Goal: Task Accomplishment & Management: Manage account settings

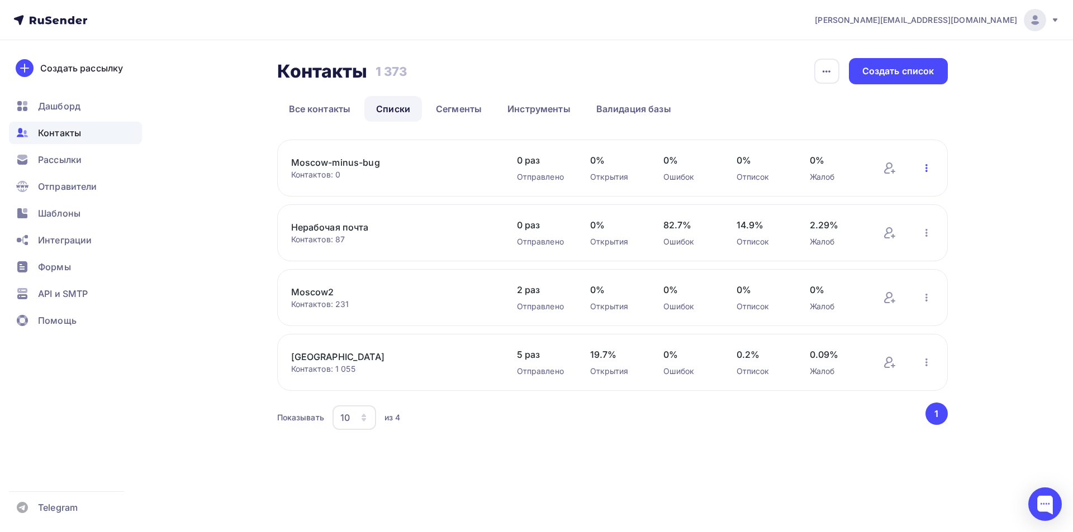
click at [923, 170] on icon "button" at bounding box center [926, 167] width 13 height 13
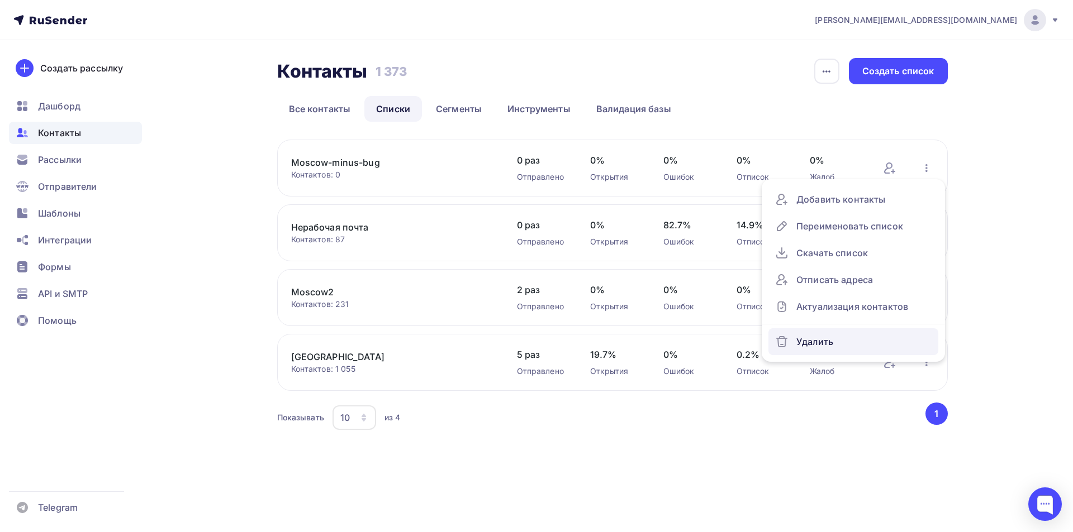
click at [811, 336] on div "Удалить" at bounding box center [853, 342] width 156 height 18
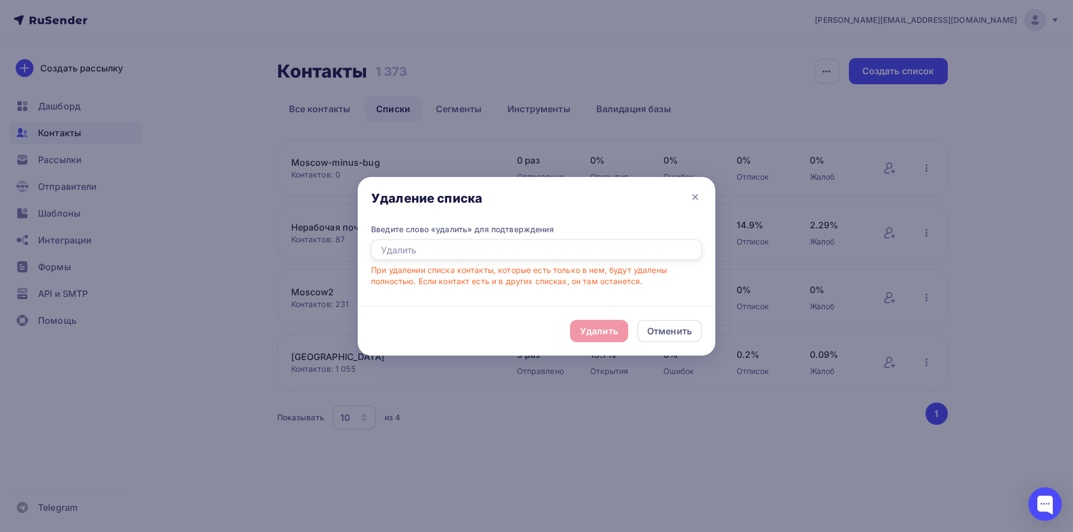
click at [493, 251] on input "text" at bounding box center [536, 250] width 331 height 21
type input "Удалить"
click at [586, 327] on div "Удалить" at bounding box center [599, 331] width 38 height 13
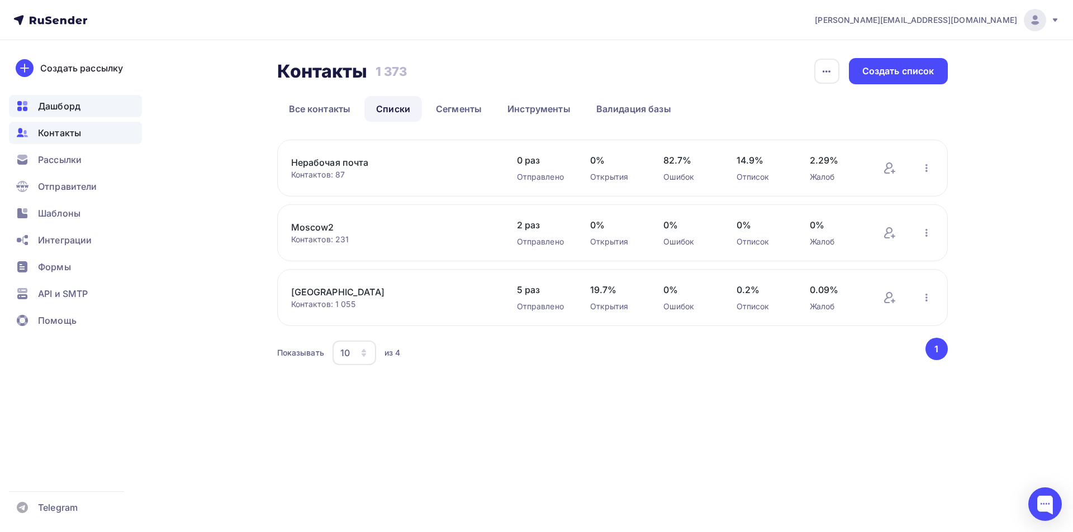
click at [72, 103] on span "Дашборд" at bounding box center [59, 105] width 42 height 13
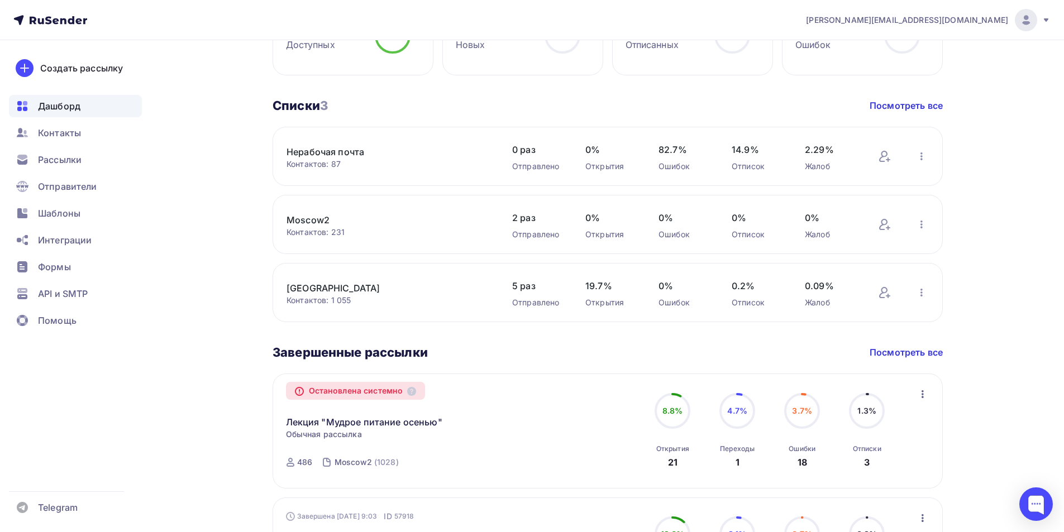
scroll to position [335, 0]
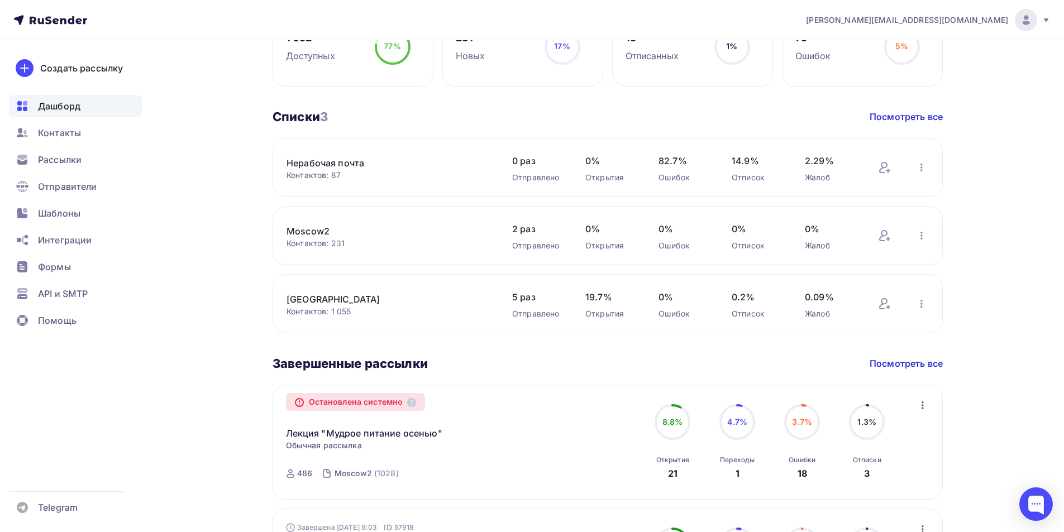
click at [299, 298] on link "[GEOGRAPHIC_DATA]" at bounding box center [382, 299] width 190 height 13
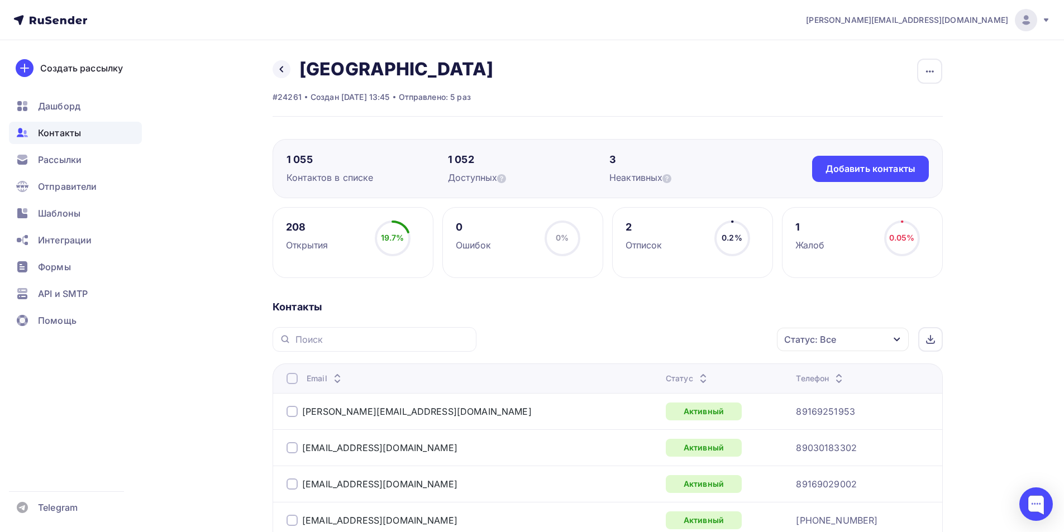
click at [829, 344] on div "Статус: Все" at bounding box center [810, 339] width 52 height 13
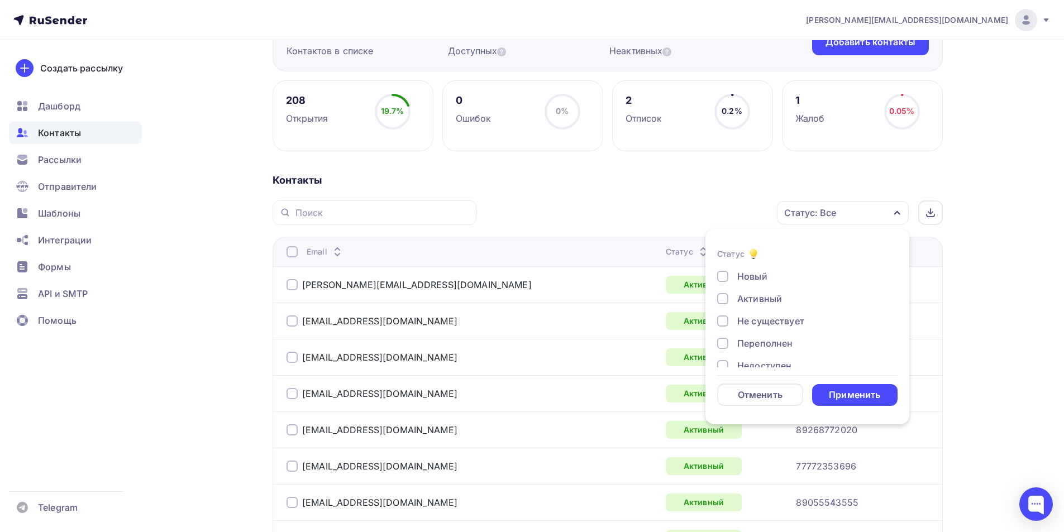
scroll to position [131, 0]
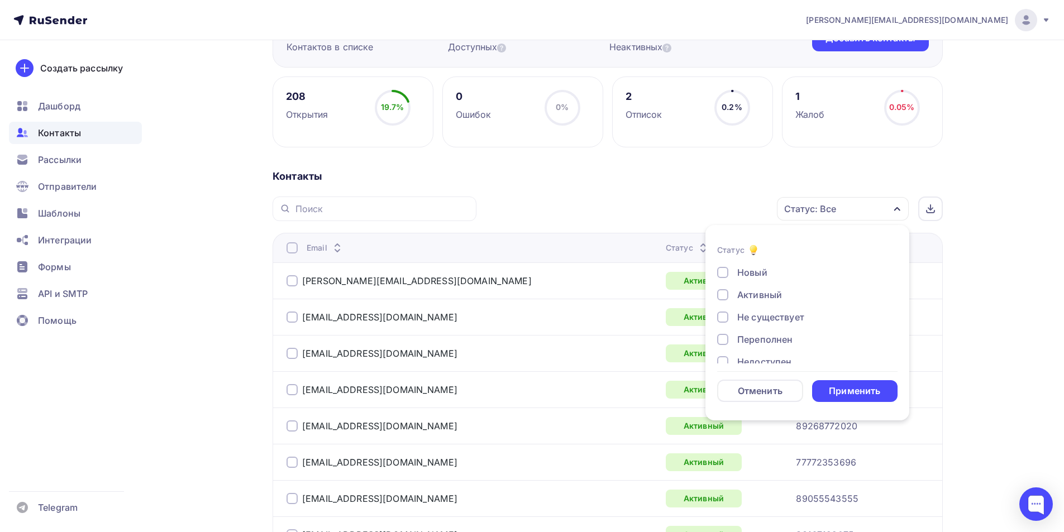
click at [725, 313] on div at bounding box center [722, 317] width 11 height 11
click at [720, 343] on div at bounding box center [722, 339] width 11 height 11
click at [727, 306] on div at bounding box center [722, 306] width 11 height 11
click at [722, 329] on div at bounding box center [722, 328] width 11 height 11
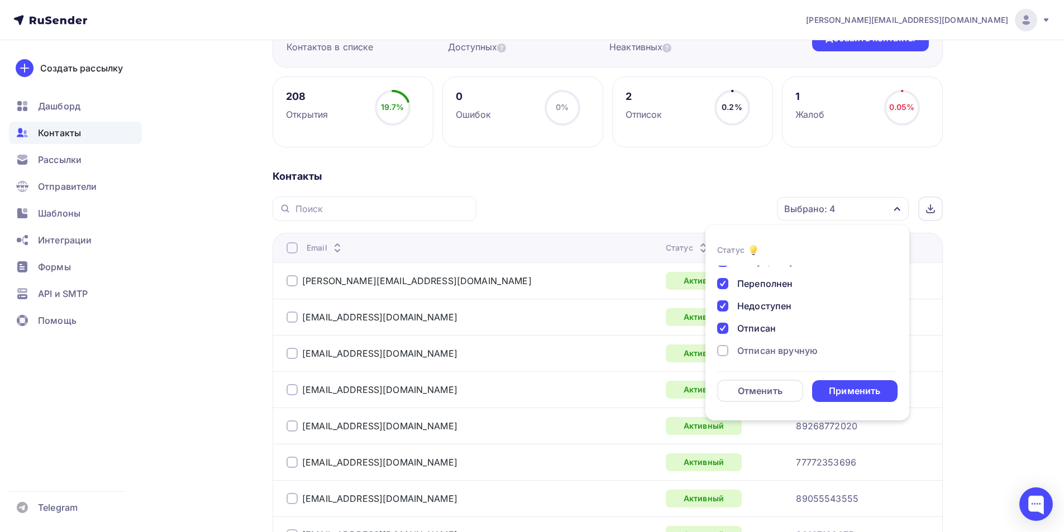
click at [722, 350] on div at bounding box center [722, 350] width 11 height 11
click at [725, 349] on div at bounding box center [722, 348] width 11 height 11
click at [850, 386] on div "Применить" at bounding box center [854, 391] width 51 height 13
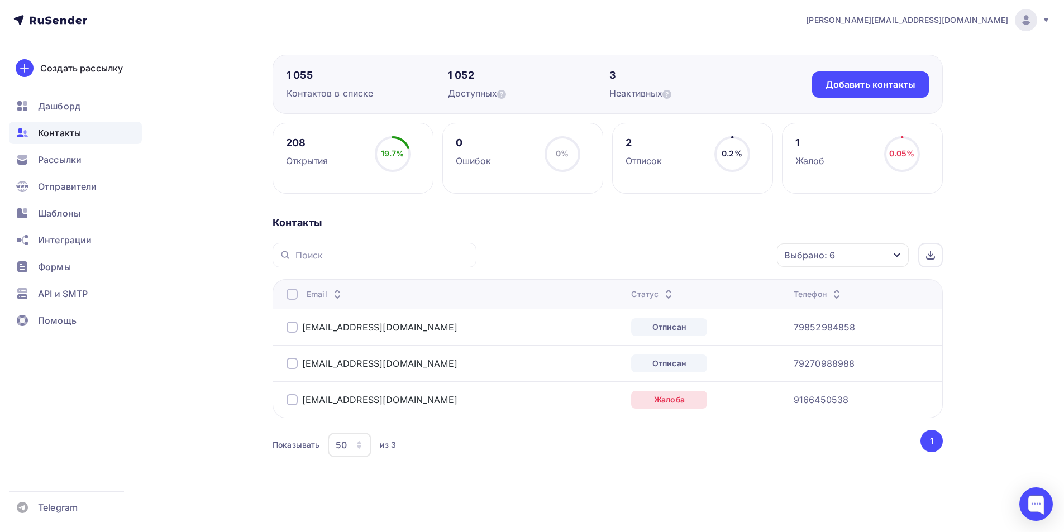
scroll to position [84, 0]
click at [293, 291] on div at bounding box center [292, 294] width 11 height 11
click at [705, 256] on div "Действие" at bounding box center [694, 256] width 148 height 22
click at [688, 294] on div "Добавить в списки" at bounding box center [677, 288] width 86 height 13
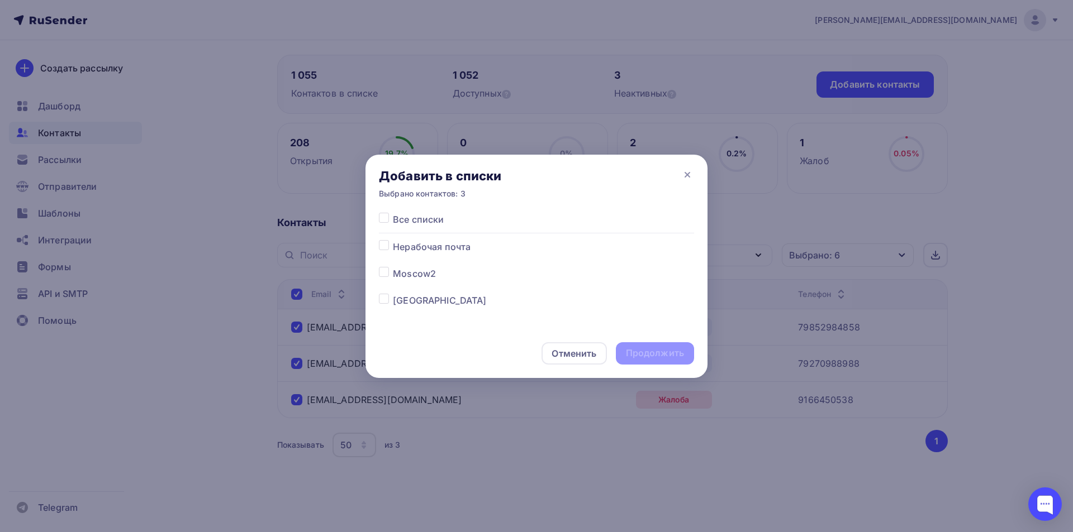
click at [393, 240] on label at bounding box center [393, 240] width 0 height 0
click at [383, 250] on input "checkbox" at bounding box center [384, 245] width 10 height 10
checkbox input "true"
click at [639, 348] on div "Продолжить" at bounding box center [655, 353] width 58 height 13
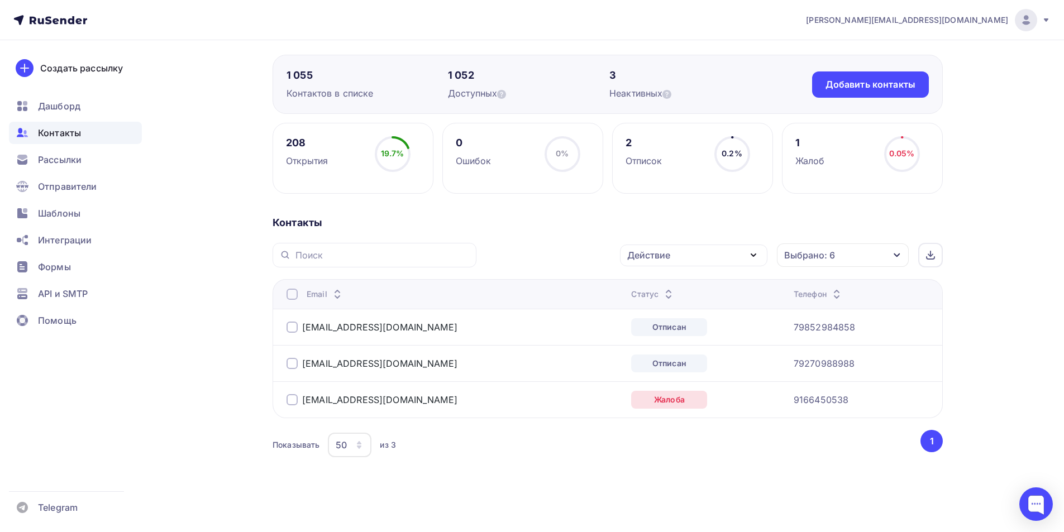
click at [291, 293] on div at bounding box center [292, 294] width 11 height 11
click at [294, 298] on div at bounding box center [292, 294] width 11 height 11
click at [670, 258] on div "Действие" at bounding box center [648, 255] width 43 height 13
click at [677, 313] on div "Исключить из списка" at bounding box center [682, 310] width 97 height 13
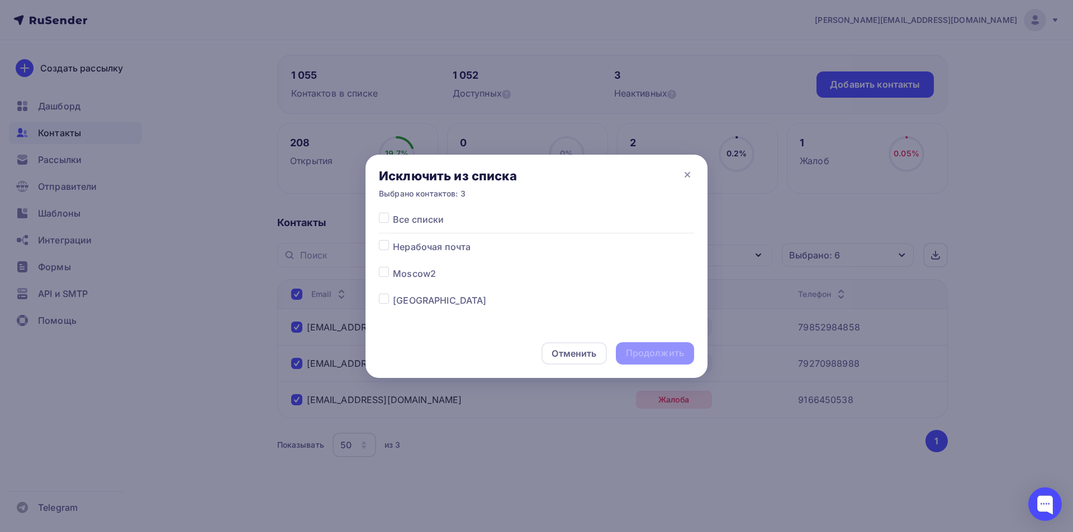
click at [393, 294] on label at bounding box center [393, 294] width 0 height 0
click at [380, 296] on input "checkbox" at bounding box center [384, 299] width 10 height 10
checkbox input "true"
click at [653, 350] on div "Продолжить" at bounding box center [655, 353] width 58 height 13
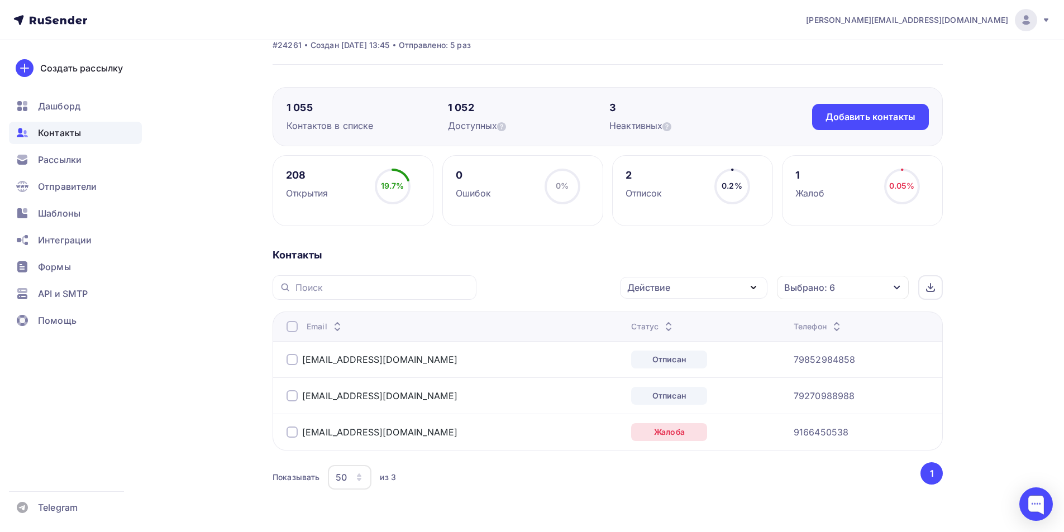
scroll to position [0, 0]
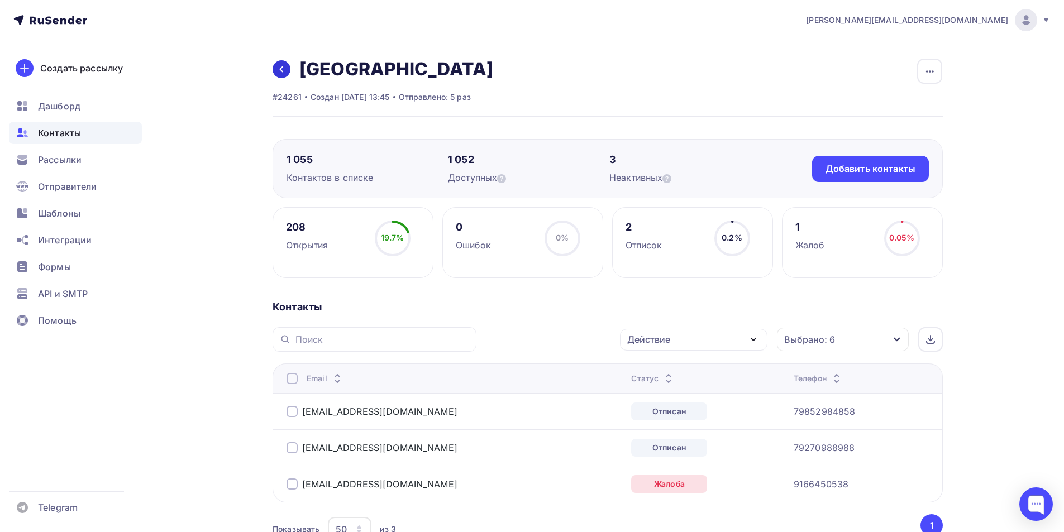
click at [277, 75] on link at bounding box center [282, 69] width 18 height 18
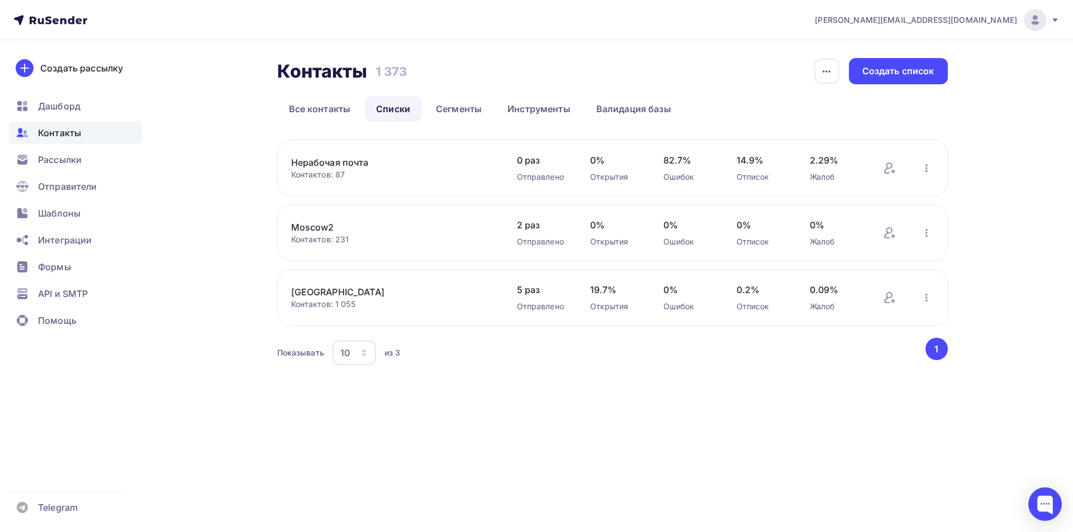
click at [326, 229] on link "Moscow2" at bounding box center [386, 227] width 190 height 13
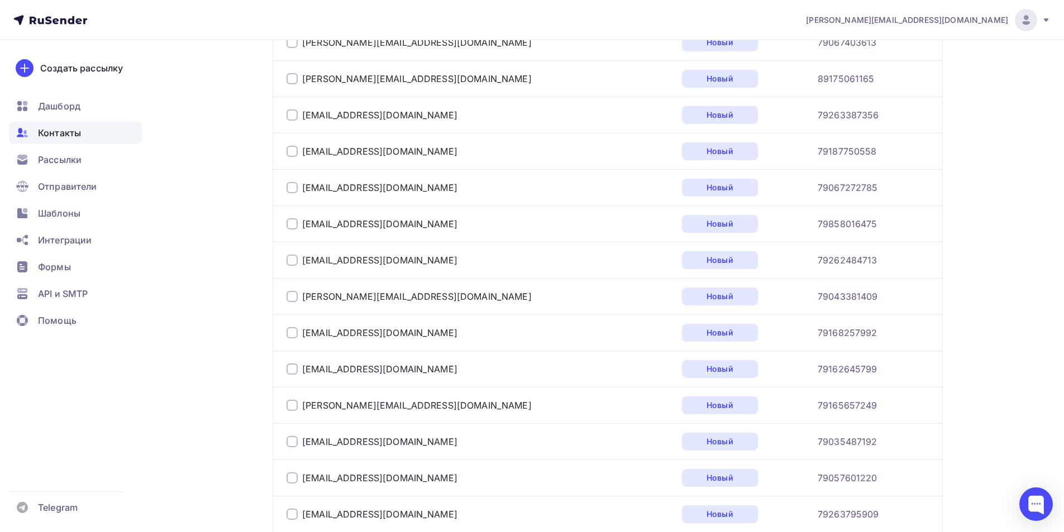
scroll to position [1791, 0]
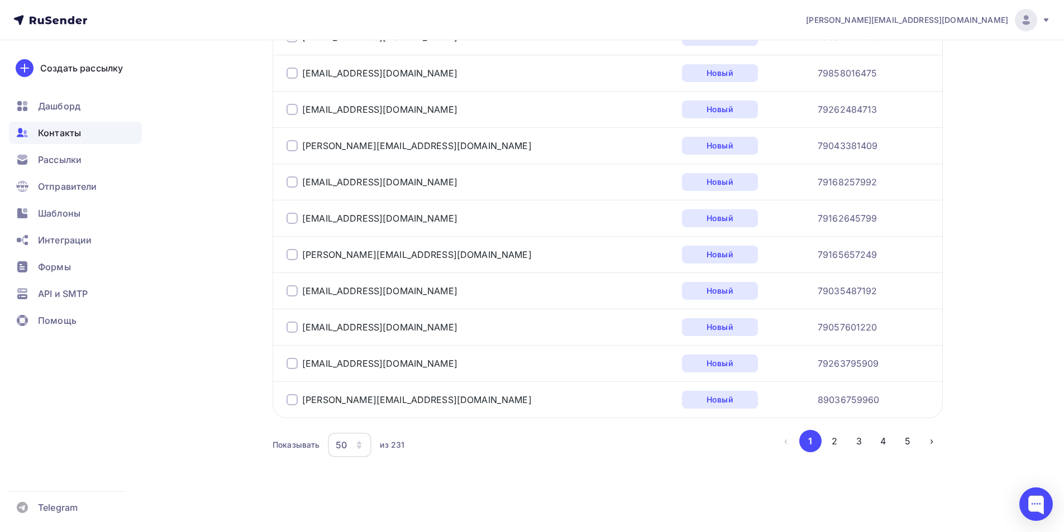
click at [349, 448] on div "50" at bounding box center [350, 445] width 44 height 25
click at [365, 411] on div "100" at bounding box center [394, 410] width 107 height 13
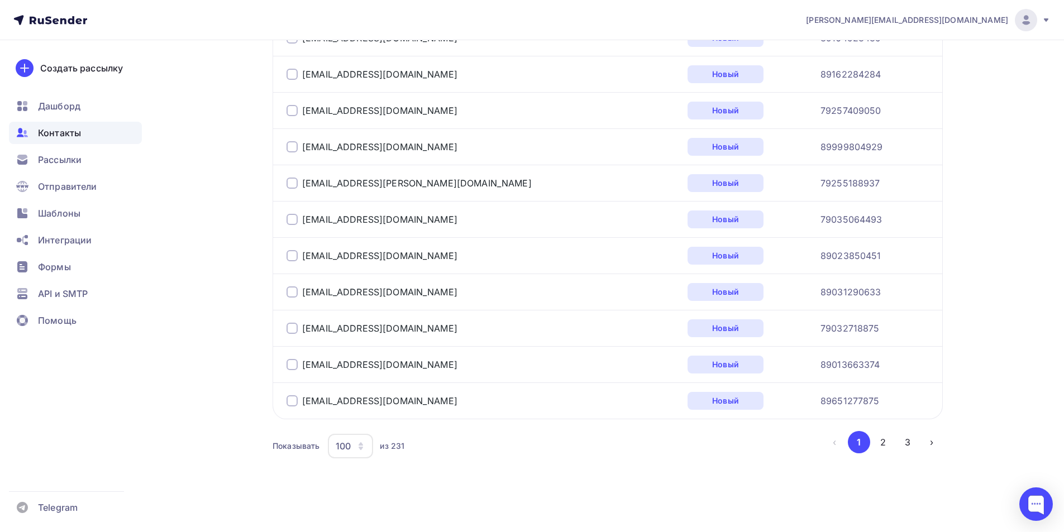
scroll to position [3607, 0]
click at [886, 443] on button "2" at bounding box center [883, 441] width 22 height 22
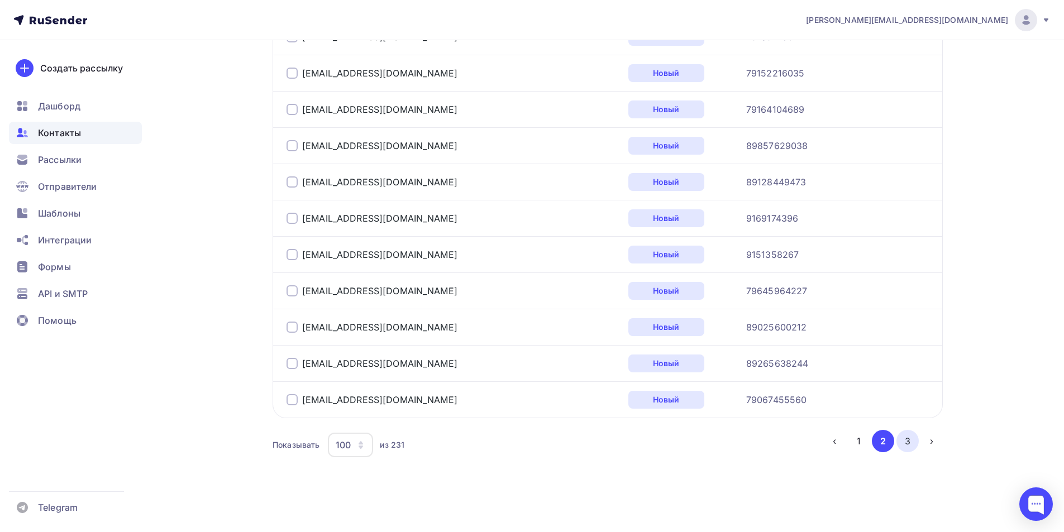
click at [908, 444] on button "3" at bounding box center [908, 441] width 22 height 22
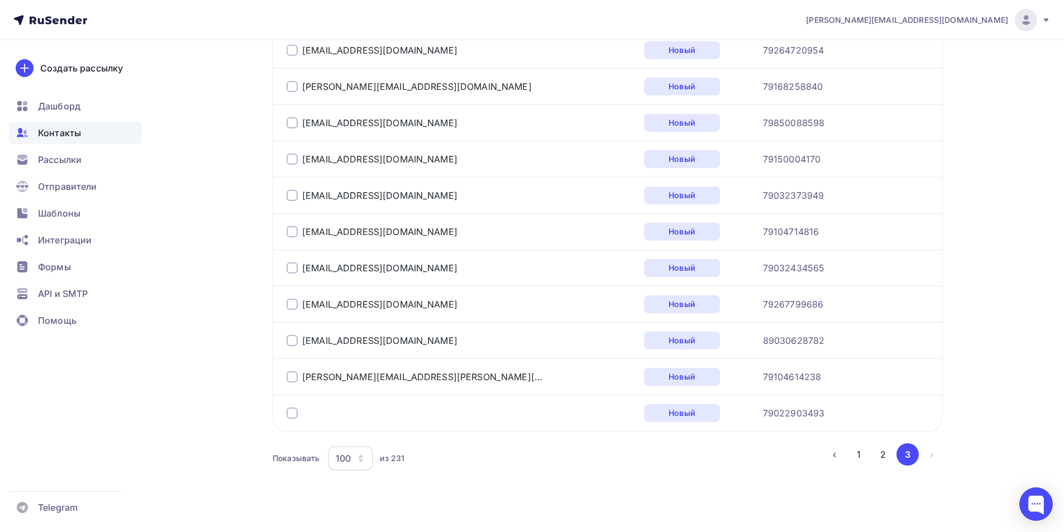
scroll to position [1101, 0]
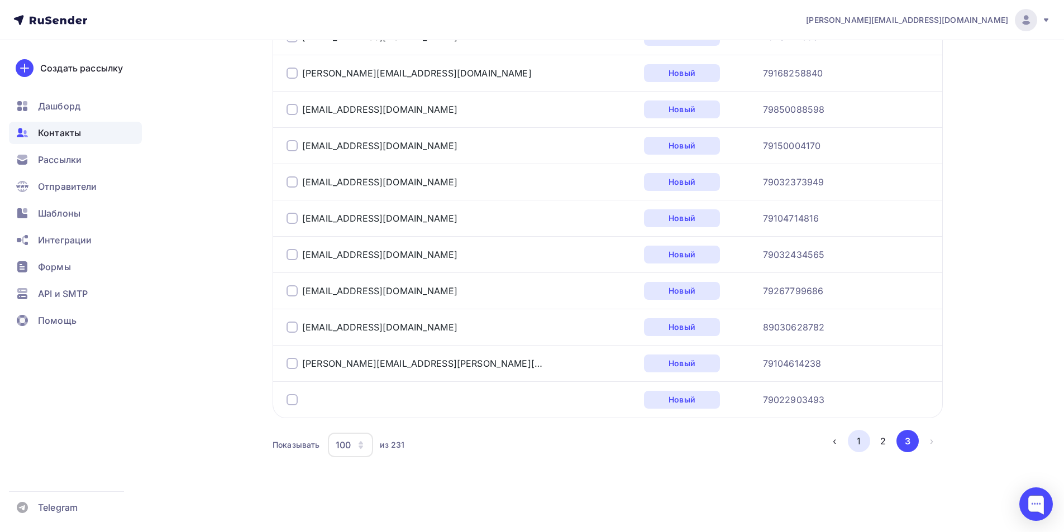
click at [851, 441] on button "1" at bounding box center [859, 441] width 22 height 22
